Goal: Check status: Check status

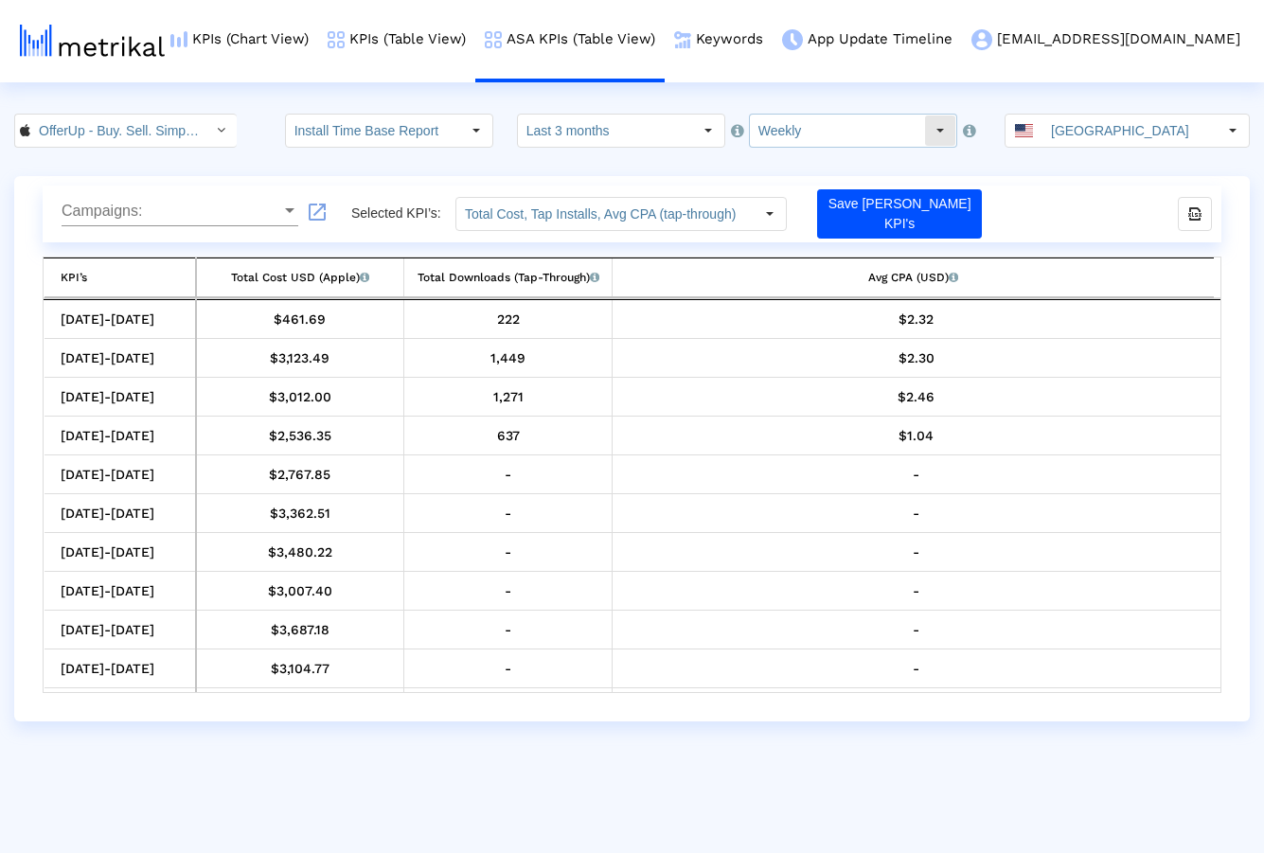
click at [783, 133] on input "Weekly" at bounding box center [837, 131] width 174 height 32
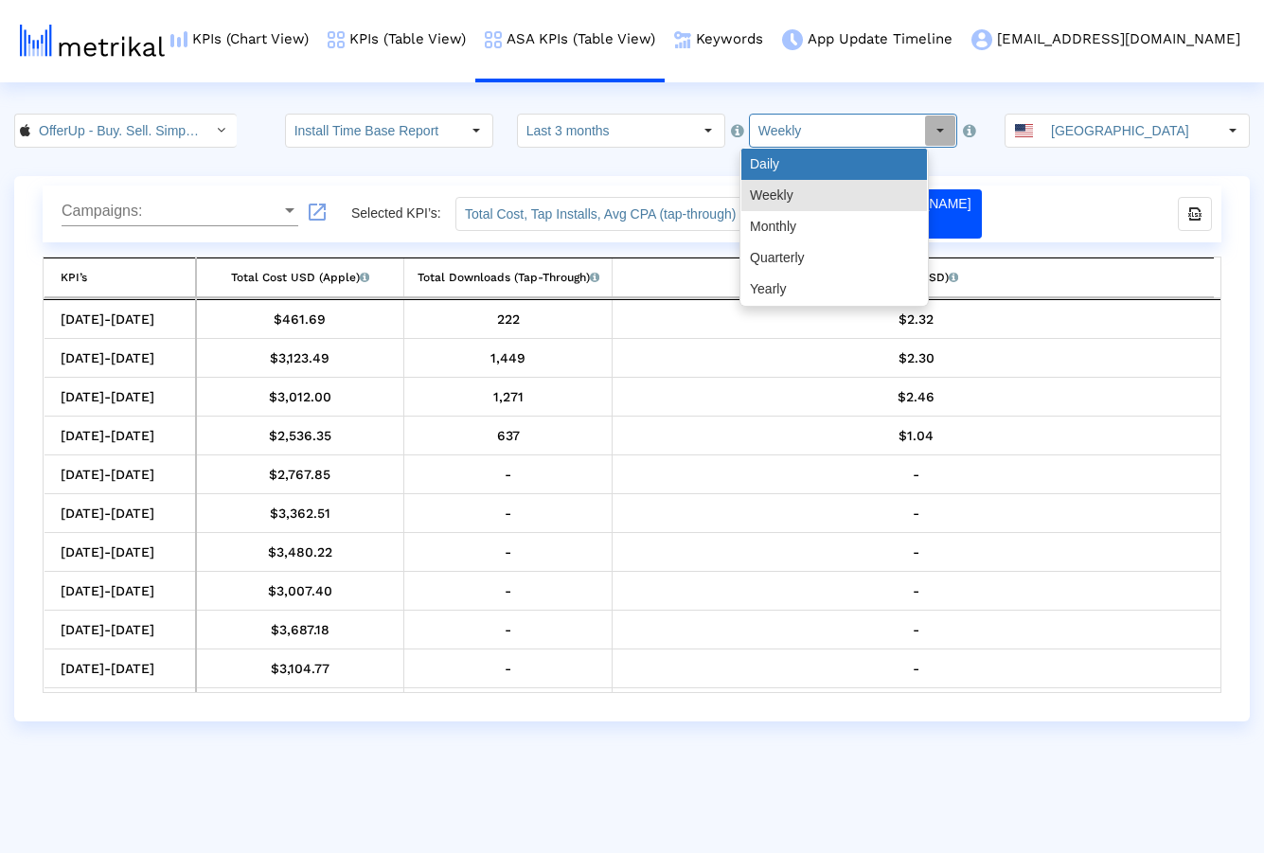
click at [782, 175] on div "Daily" at bounding box center [834, 164] width 186 height 31
type input "Daily"
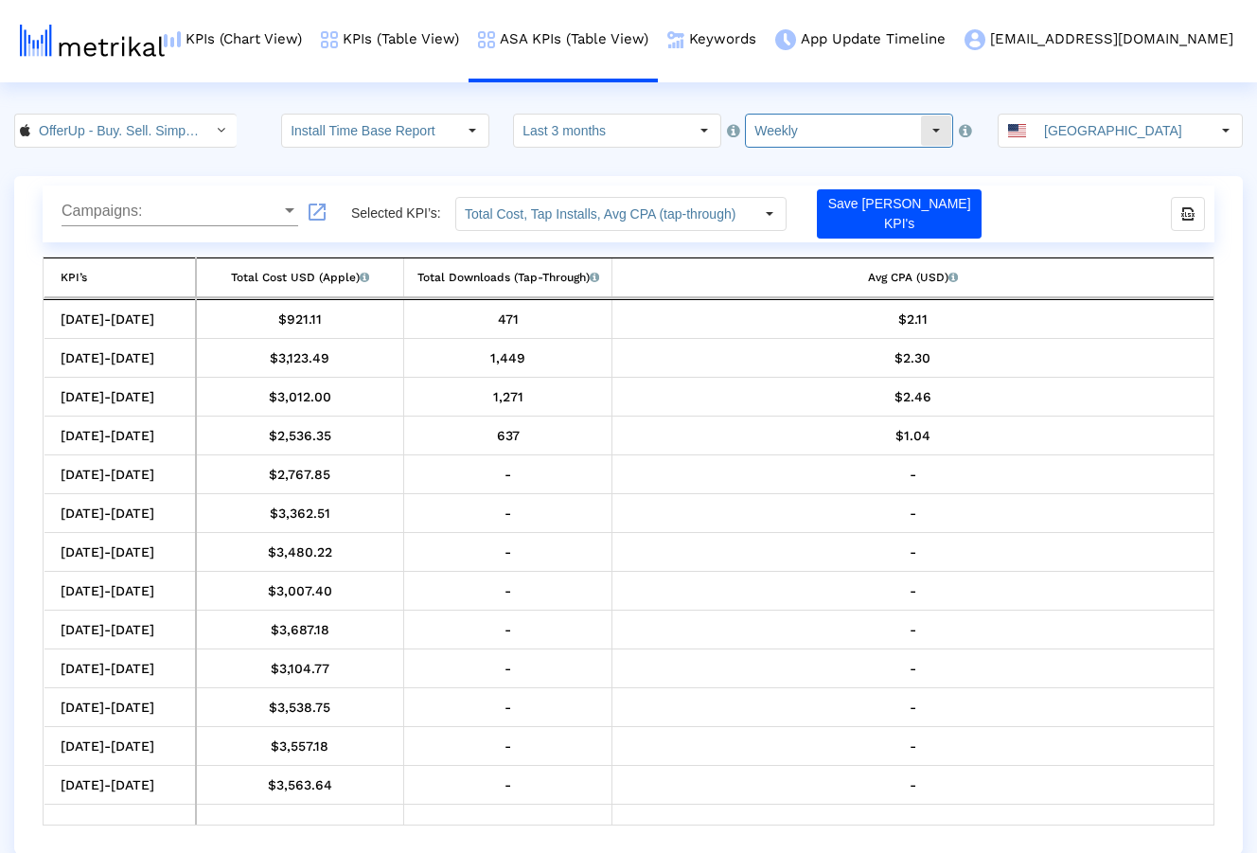
click at [778, 133] on input "Weekly" at bounding box center [833, 131] width 174 height 32
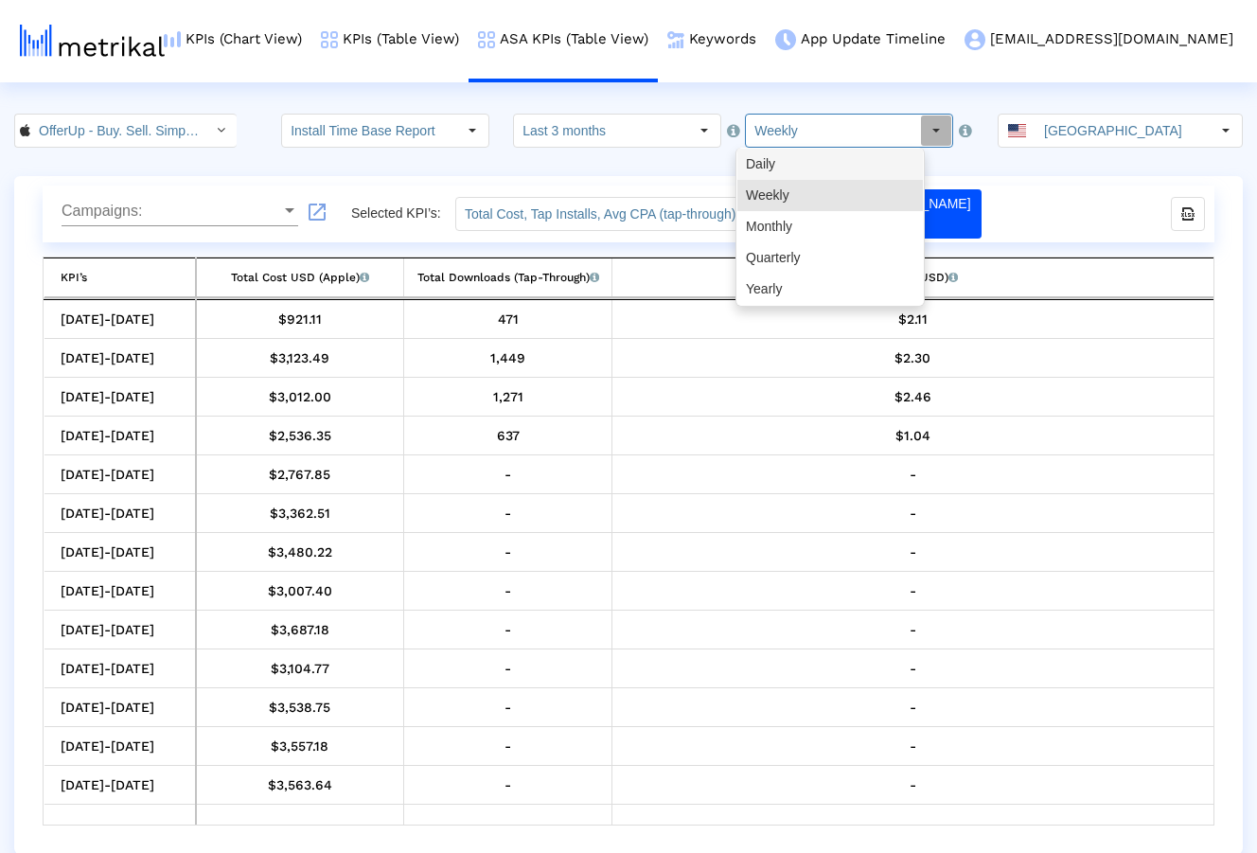
click at [787, 166] on div "Daily" at bounding box center [830, 164] width 186 height 31
type input "Daily"
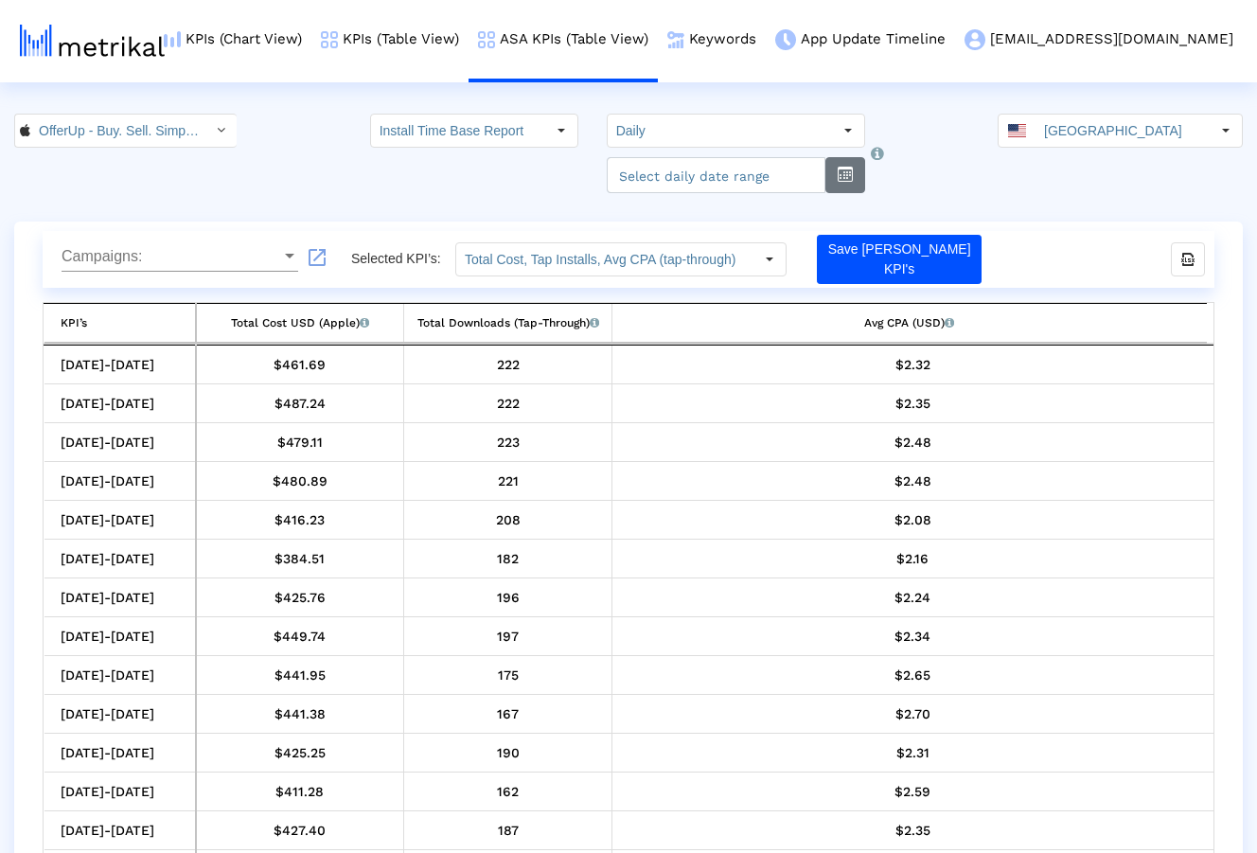
click at [857, 181] on button "button" at bounding box center [845, 175] width 40 height 36
select select "9"
select select "2025"
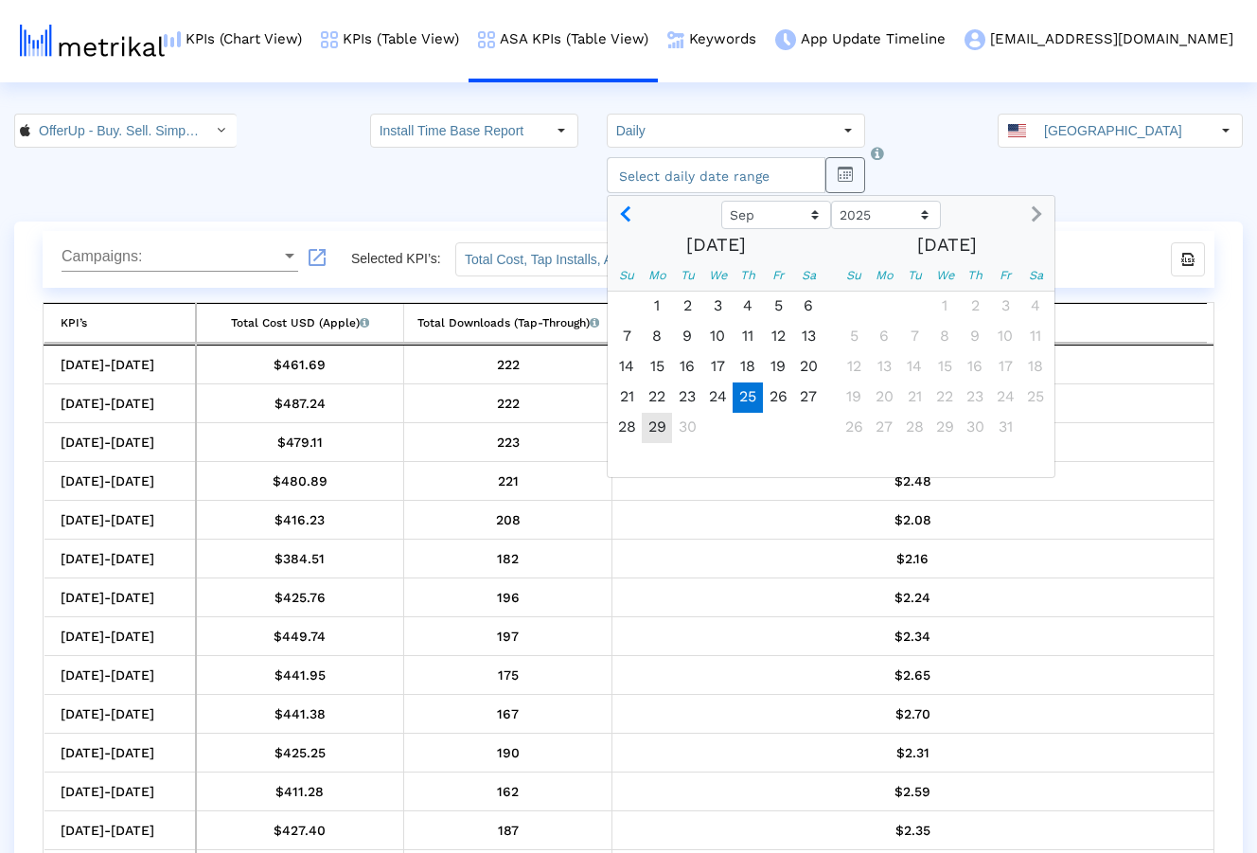
click at [733, 394] on span "25" at bounding box center [748, 397] width 30 height 30
click at [642, 428] on span "29" at bounding box center [657, 428] width 30 height 30
type input "2025-09-29"
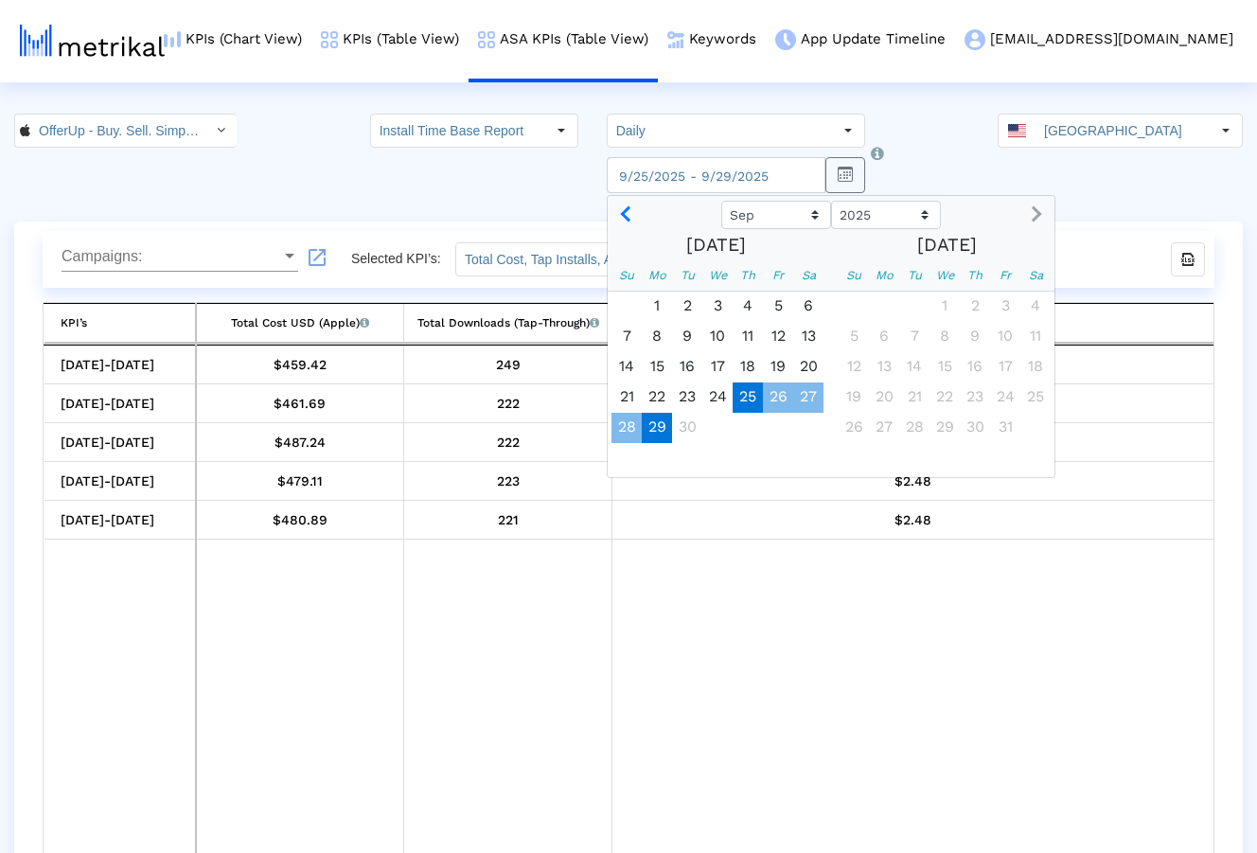
click at [401, 583] on td "Data grid" at bounding box center [300, 706] width 208 height 333
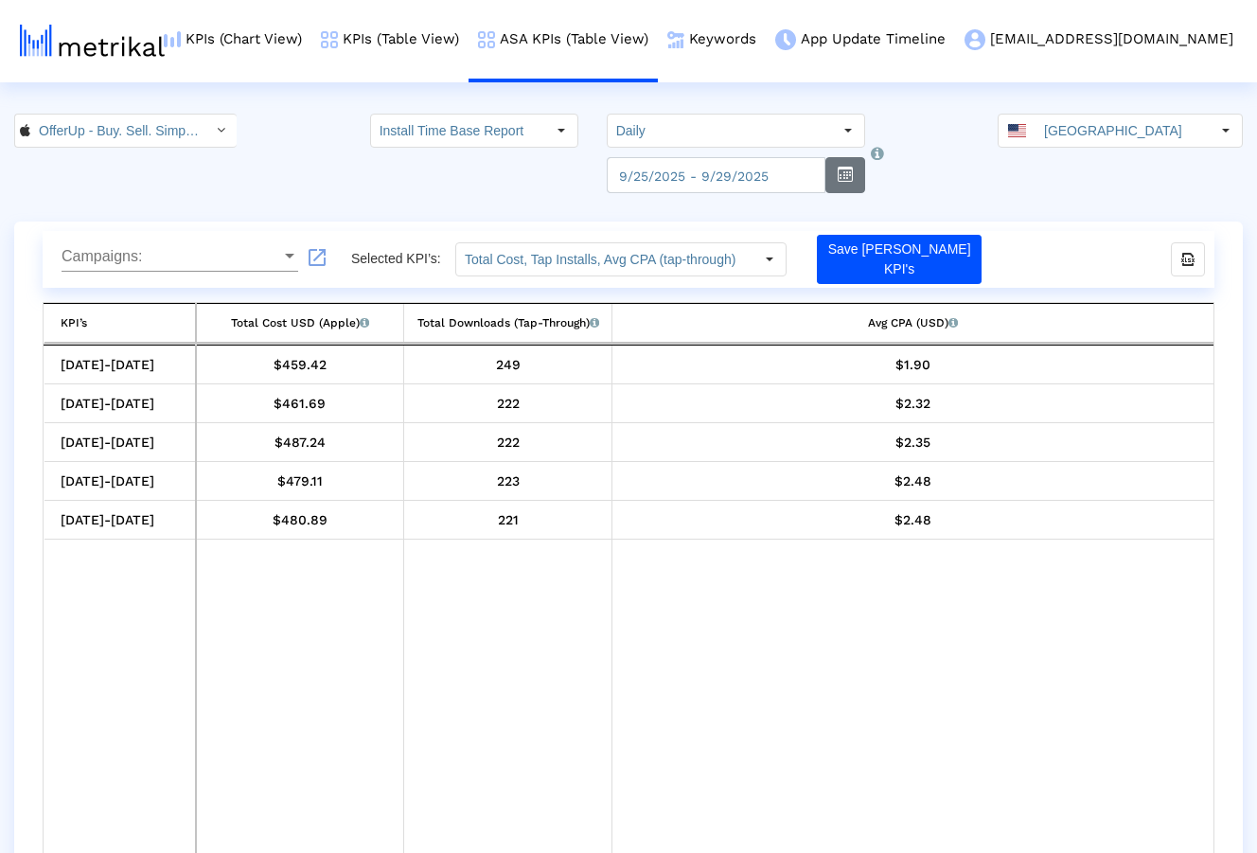
click at [829, 187] on button "button" at bounding box center [845, 175] width 40 height 36
select select "9"
select select "2025"
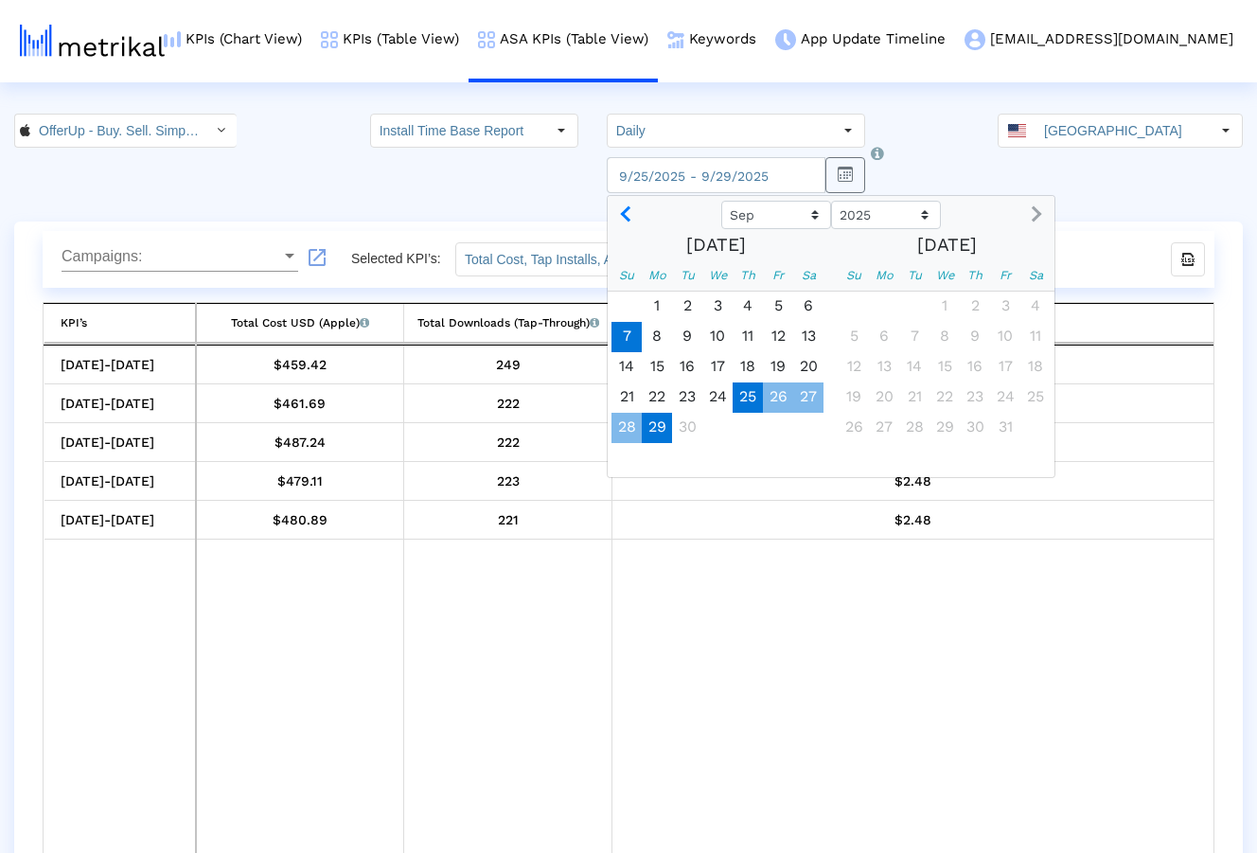
click at [621, 343] on span "7" at bounding box center [626, 337] width 30 height 30
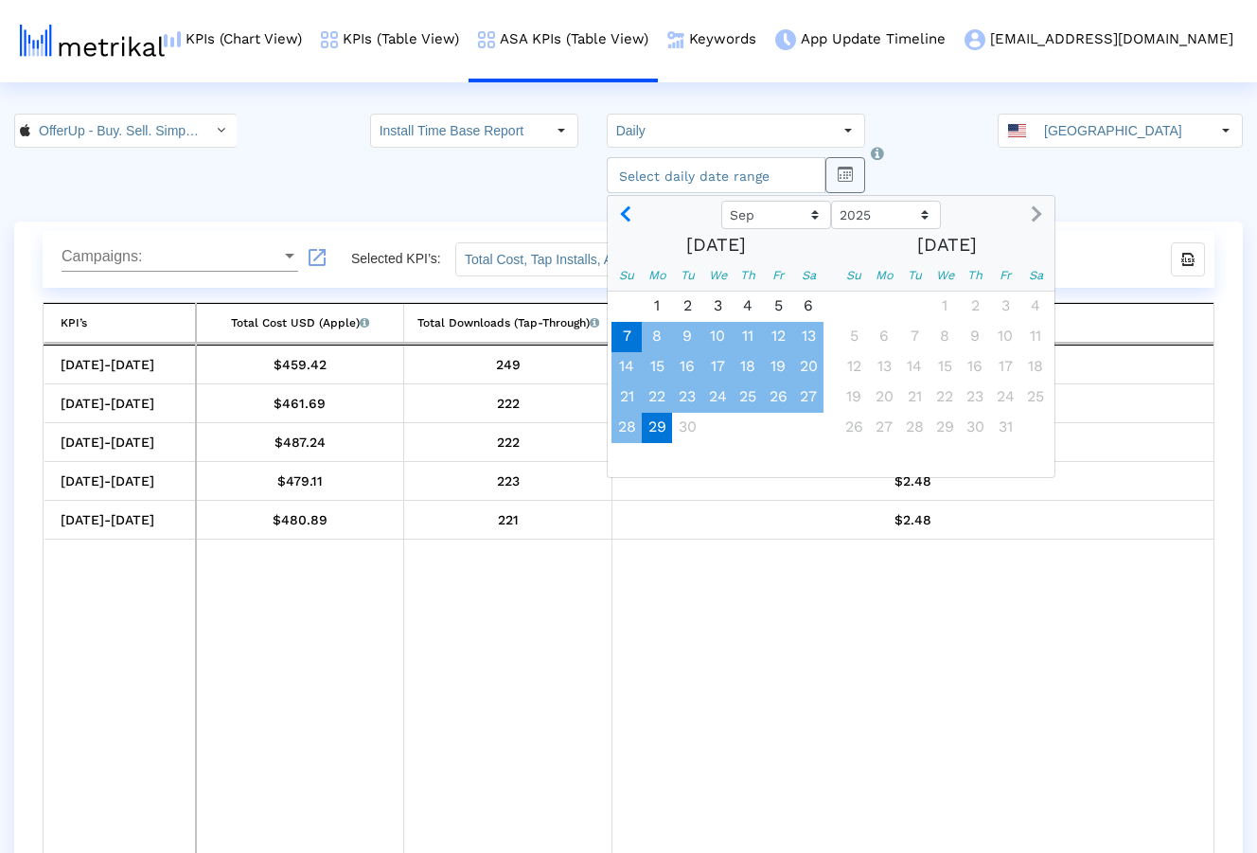
click at [648, 429] on span "29" at bounding box center [657, 428] width 30 height 30
type input "2025-09-29"
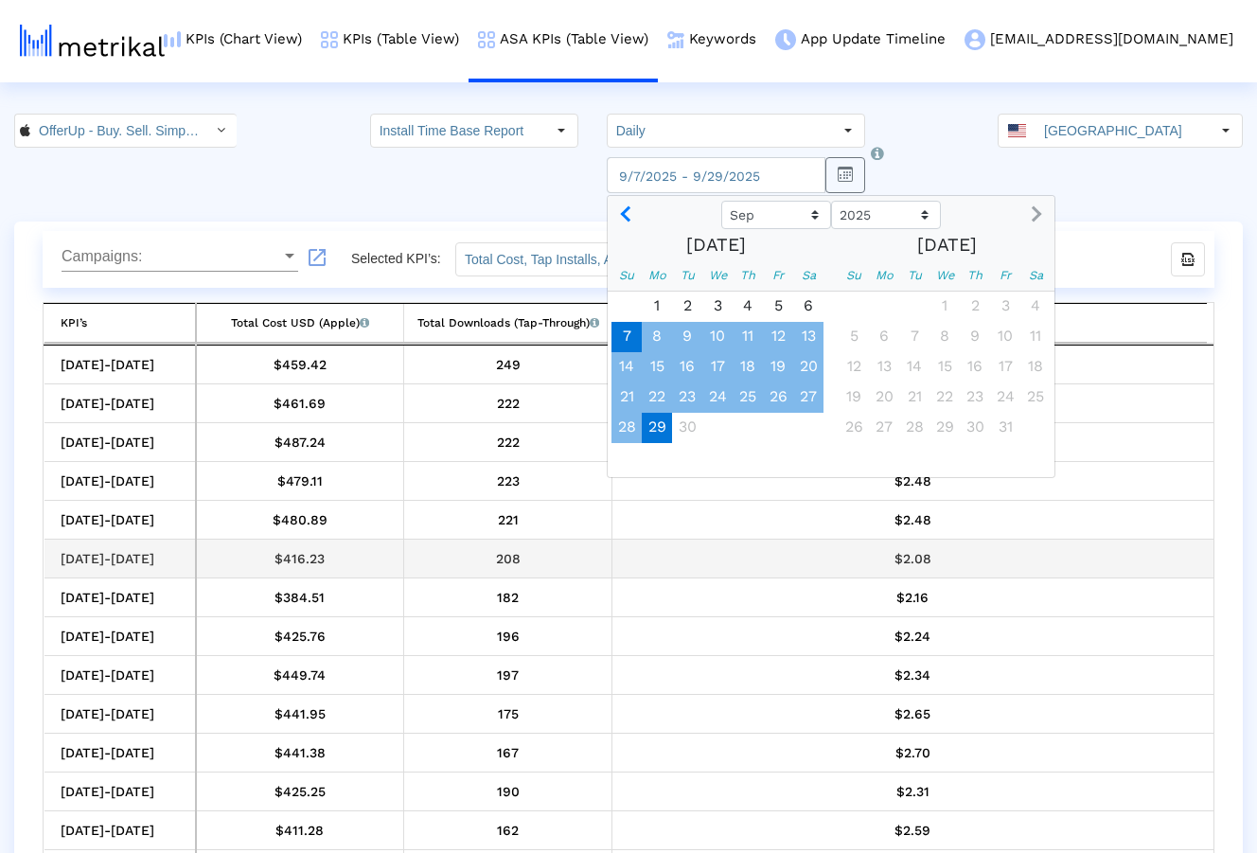
click at [725, 556] on div "$2.08" at bounding box center [913, 558] width 588 height 25
